Goal: Find specific page/section: Find specific page/section

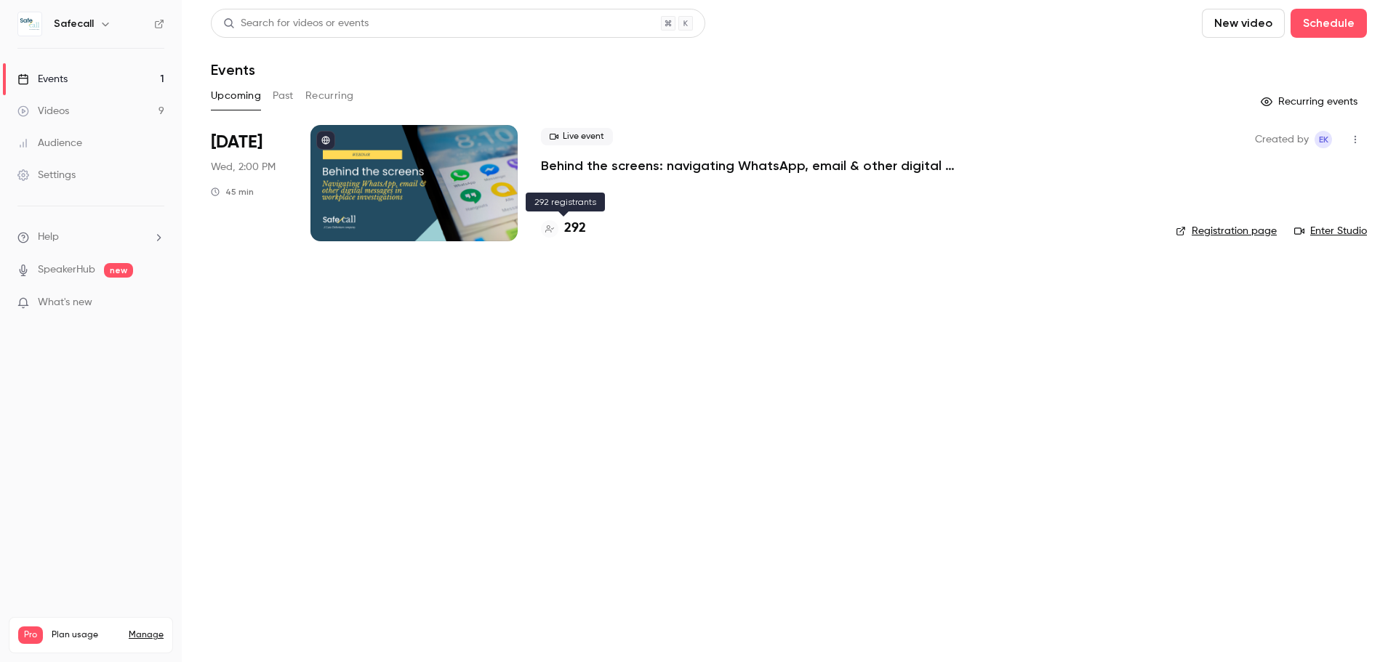
click at [578, 233] on h4 "292" at bounding box center [575, 229] width 22 height 20
